Goal: Navigation & Orientation: Understand site structure

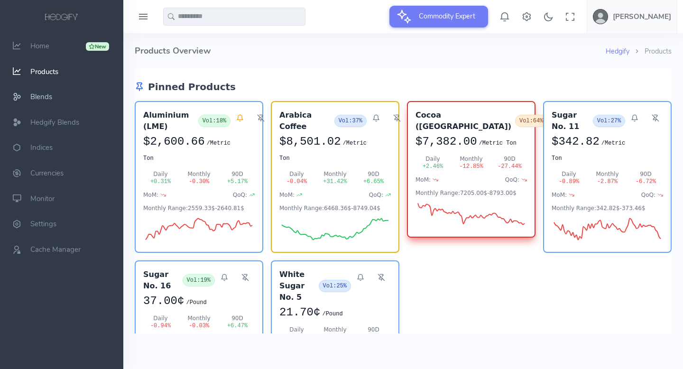
click at [43, 93] on span "Blends" at bounding box center [41, 96] width 22 height 9
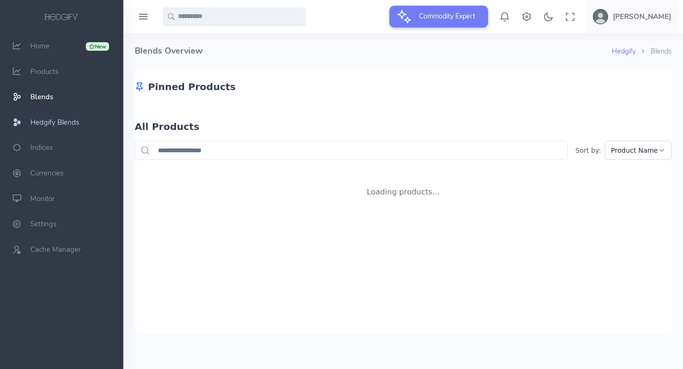
click at [44, 122] on span "Hedgify Blends" at bounding box center [54, 122] width 49 height 9
click at [39, 50] on span "Home" at bounding box center [39, 45] width 19 height 9
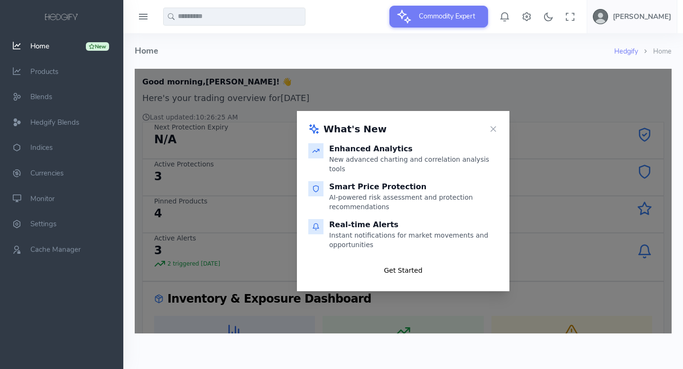
click at [411, 264] on button "Get Started" at bounding box center [403, 270] width 190 height 19
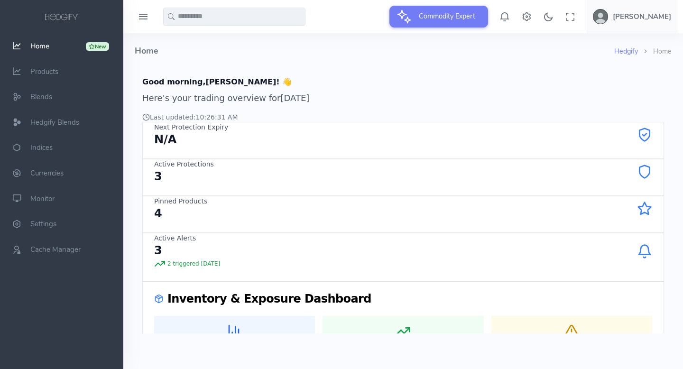
click at [38, 43] on span "Home" at bounding box center [39, 45] width 19 height 9
